Goal: Answer question/provide support

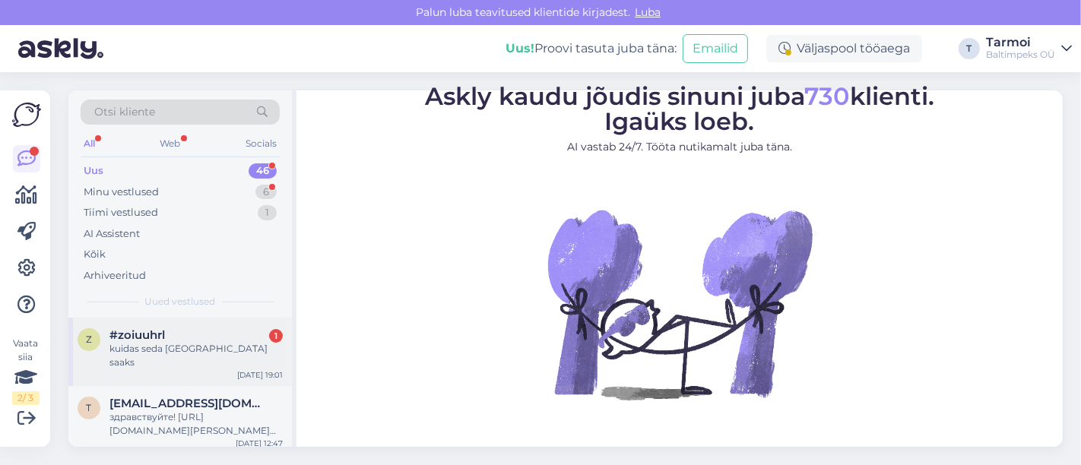
click at [125, 339] on span "#zoiuuhrl" at bounding box center [138, 336] width 56 height 14
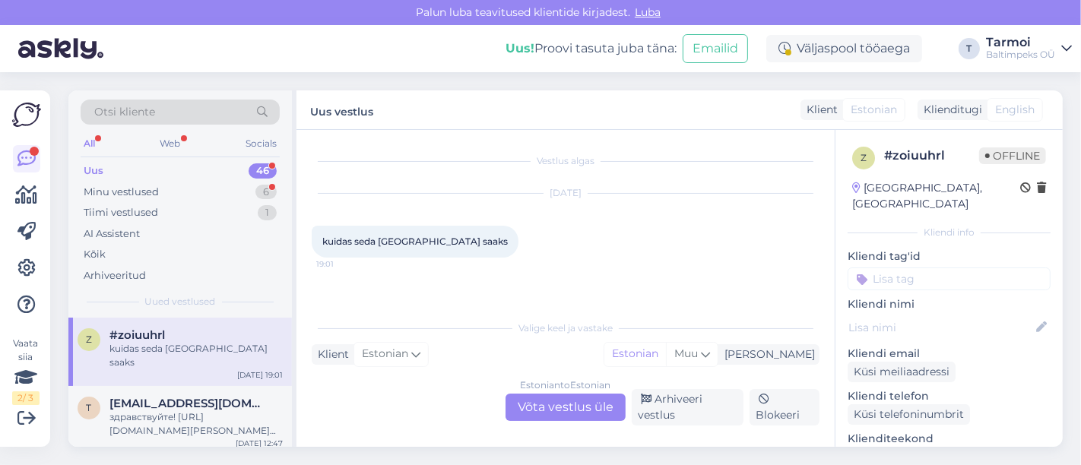
scroll to position [278, 0]
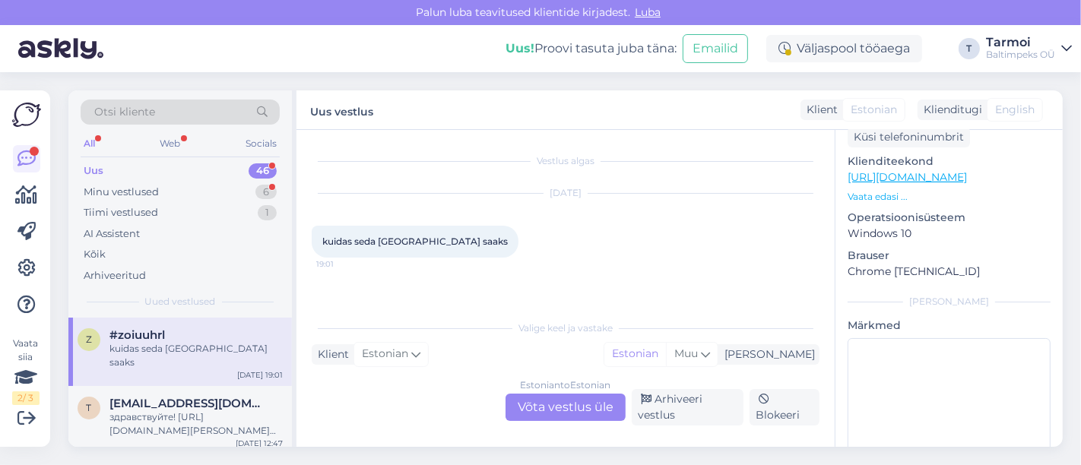
click at [967, 170] on link "[URL][DOMAIN_NAME]" at bounding box center [907, 177] width 119 height 14
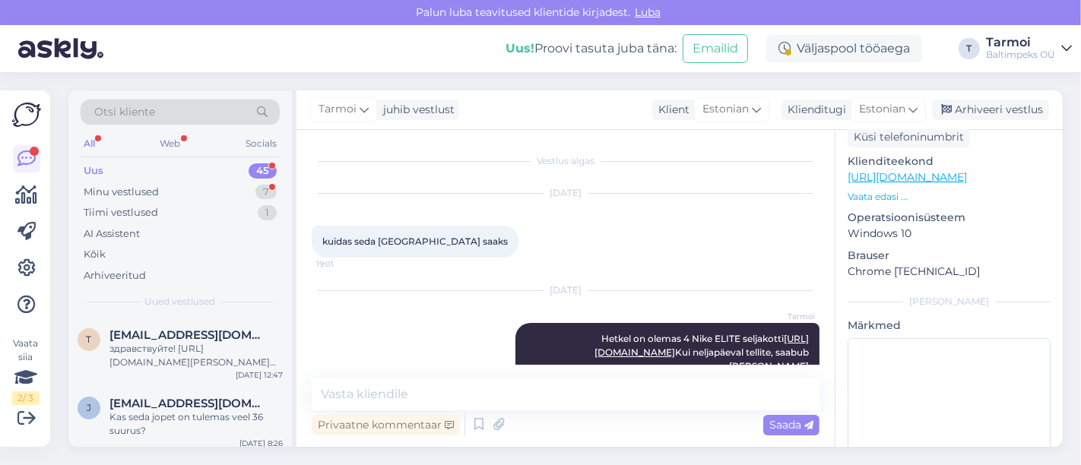
scroll to position [33, 0]
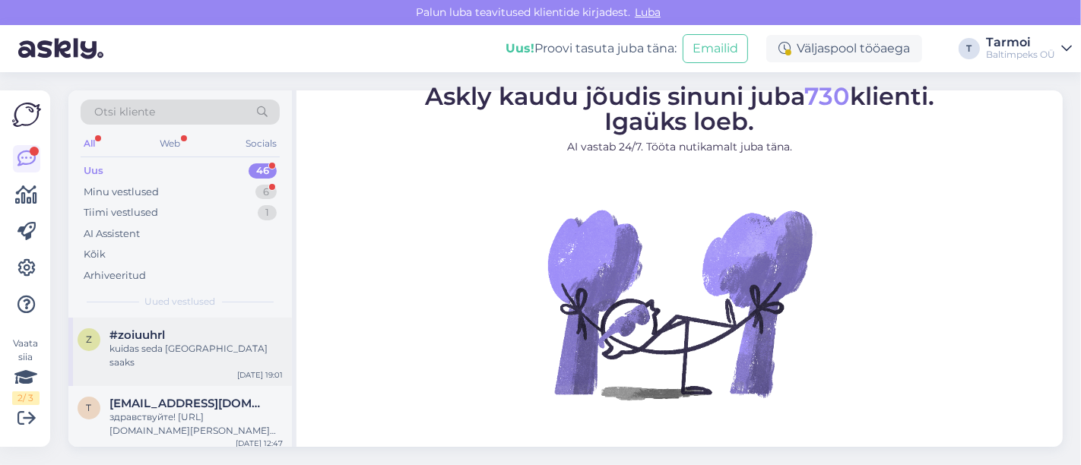
click at [125, 348] on div "kuidas seda [GEOGRAPHIC_DATA] saaks" at bounding box center [196, 355] width 173 height 27
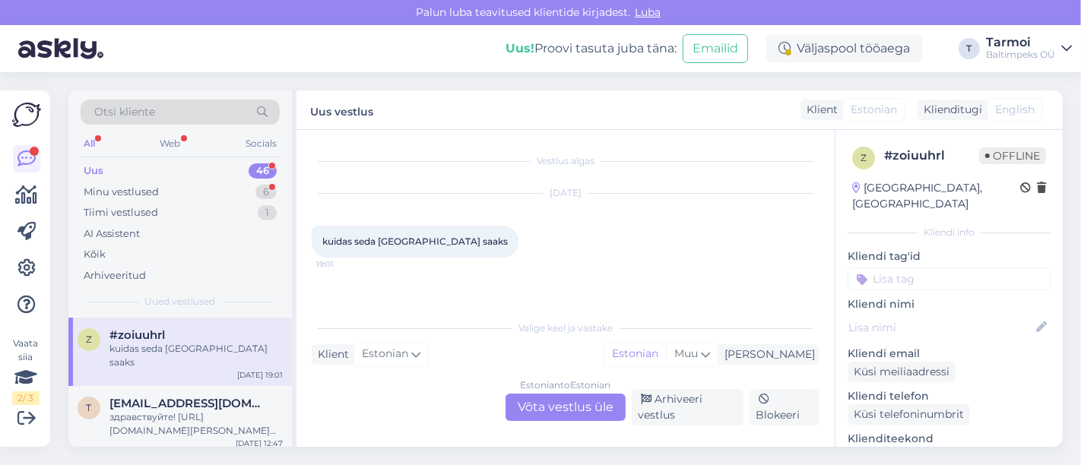
click at [554, 396] on div "Estonian to Estonian Võta vestlus üle" at bounding box center [566, 407] width 120 height 27
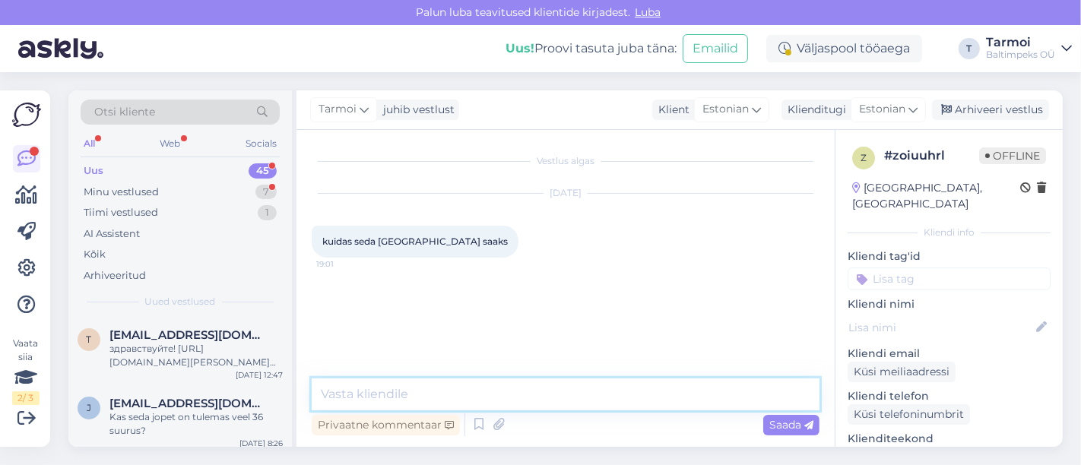
click at [468, 389] on textarea at bounding box center [566, 395] width 508 height 32
paste textarea "[URL][DOMAIN_NAME]"
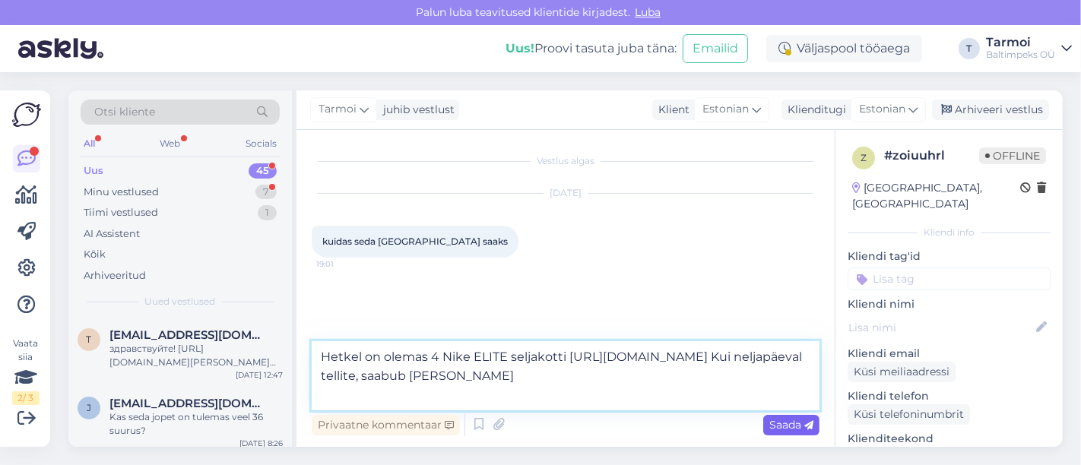
type textarea "Hetkel on olemas 4 Nike ELITE seljakotti [URL][DOMAIN_NAME] Kui neljapäeval tel…"
click at [793, 429] on span "Saada" at bounding box center [792, 425] width 44 height 14
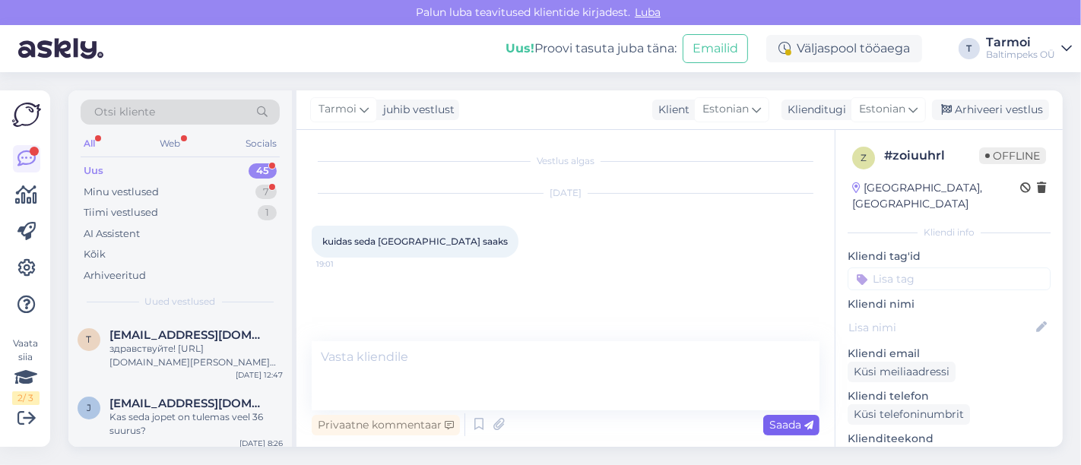
scroll to position [33, 0]
